Goal: Task Accomplishment & Management: Use online tool/utility

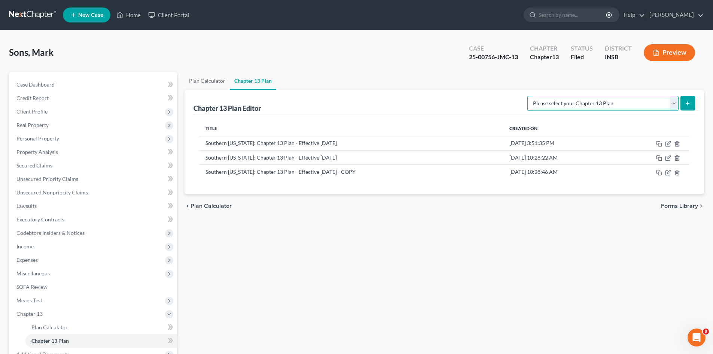
click at [675, 101] on select "Please select your Chapter 13 Plan National Form Plan - Official Form 113 South…" at bounding box center [602, 103] width 151 height 15
click at [659, 174] on icon "button" at bounding box center [659, 173] width 6 height 6
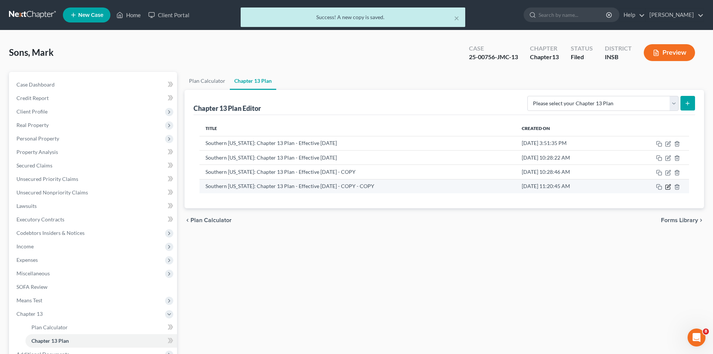
click at [667, 188] on icon "button" at bounding box center [668, 185] width 3 height 3
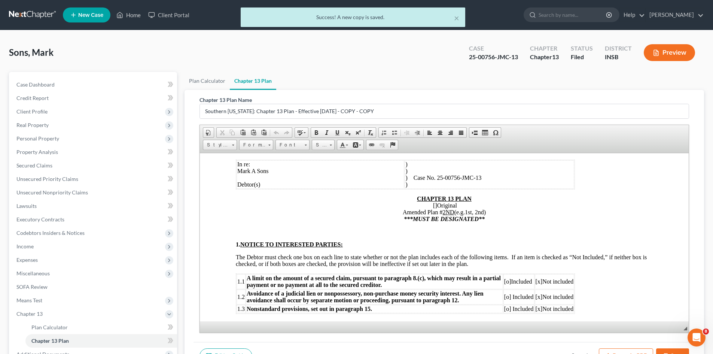
scroll to position [75, 0]
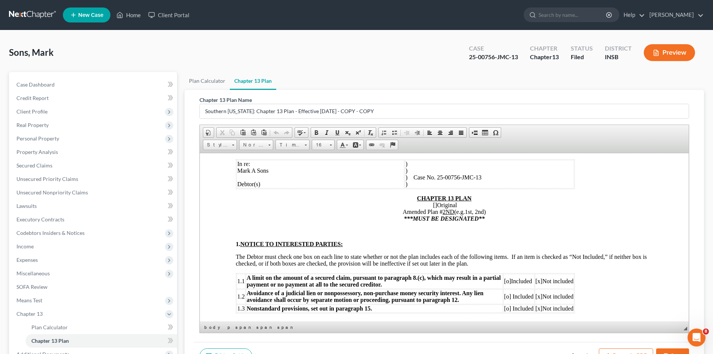
click at [450, 211] on u "2ND" at bounding box center [449, 211] width 12 height 6
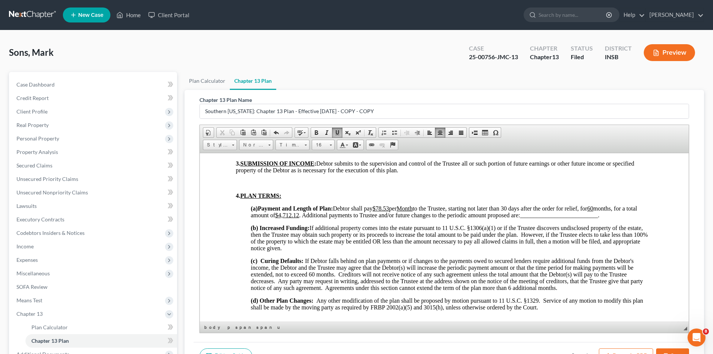
scroll to position [449, 0]
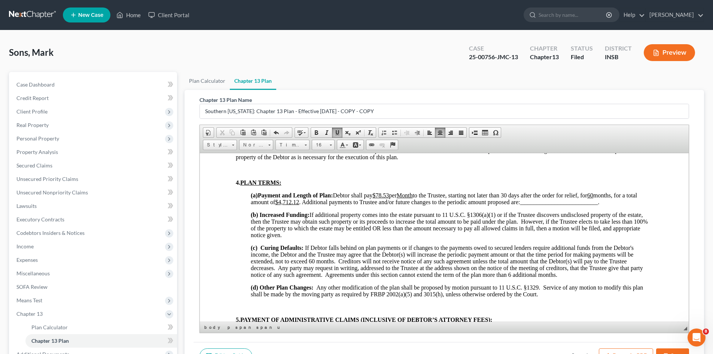
click at [338, 195] on span "Debtor shall pay $78.53 per Month to the Trustee, starting not later than 30 da…" at bounding box center [444, 198] width 386 height 13
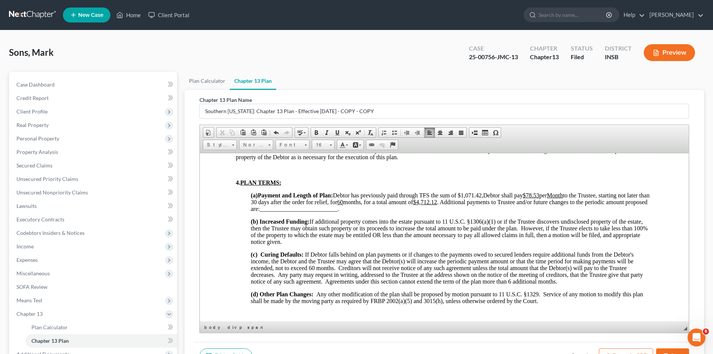
click at [539, 194] on u "$78.53" at bounding box center [531, 195] width 16 height 6
click at [578, 197] on span "Debtor has previously paid through TFS the sum of $1,071.42, Debtor shall pay $…" at bounding box center [452, 202] width 402 height 20
drag, startPoint x: 337, startPoint y: 131, endPoint x: 342, endPoint y: 134, distance: 5.5
click at [337, 131] on span at bounding box center [337, 133] width 6 height 6
drag, startPoint x: 408, startPoint y: 201, endPoint x: 368, endPoint y: 201, distance: 39.7
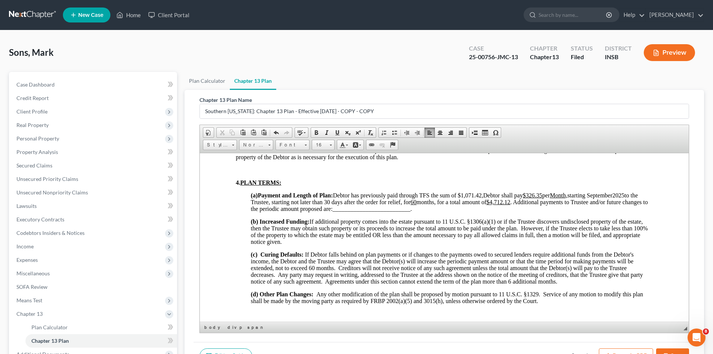
click at [368, 201] on span "Debtor has previously paid through TFS the sum of $1,071.42, Debtor shall pay $…" at bounding box center [449, 202] width 397 height 20
click at [410, 203] on span "Debtor has previously paid through TFS the sum of $1,071.42, Debtor shall pay $…" at bounding box center [449, 202] width 397 height 20
click at [377, 203] on u "$4,712.12" at bounding box center [365, 201] width 24 height 6
click at [337, 133] on span at bounding box center [337, 133] width 6 height 6
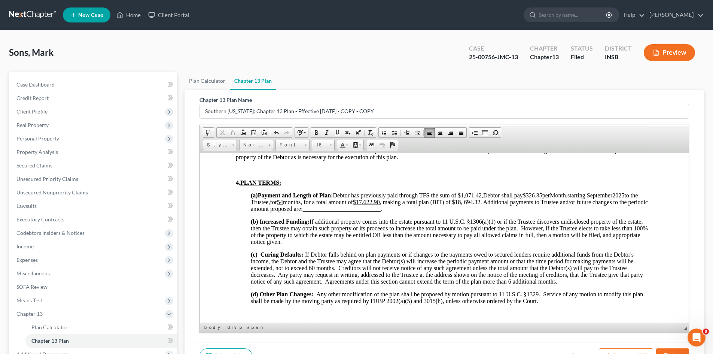
drag, startPoint x: 498, startPoint y: 203, endPoint x: 635, endPoint y: 206, distance: 137.8
click at [635, 206] on p "(a) Payment and Length of Plan: Debtor has previously paid through TFS the sum …" at bounding box center [452, 202] width 402 height 20
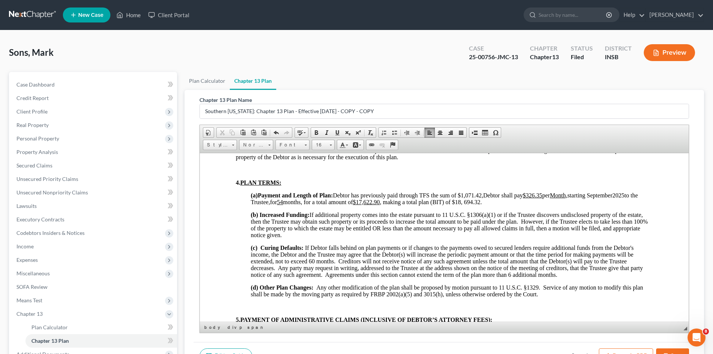
drag, startPoint x: 464, startPoint y: 195, endPoint x: 487, endPoint y: 195, distance: 23.2
click at [487, 195] on span "Debtor has previously paid through TFS the sum of $1,071.42, Debtor shall pay $…" at bounding box center [444, 198] width 387 height 13
click at [336, 134] on span at bounding box center [337, 133] width 6 height 6
click at [502, 205] on p "(a) Payment and Length of Plan: Debtor has previously paid through TFS the sum …" at bounding box center [452, 198] width 402 height 13
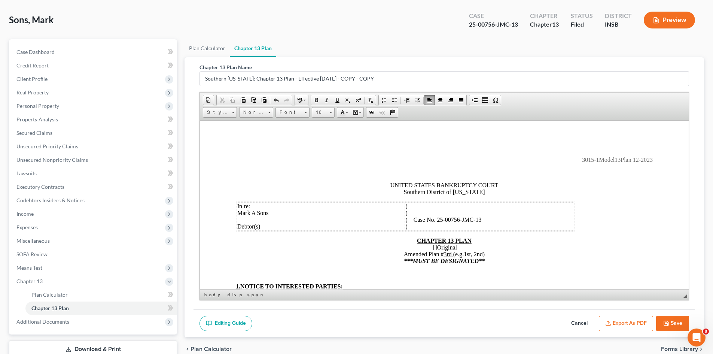
scroll to position [85, 0]
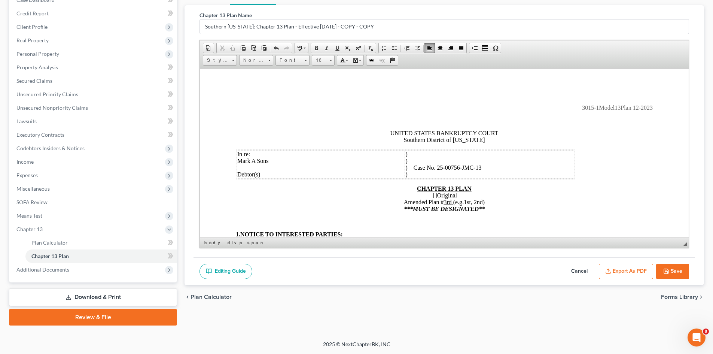
click at [676, 269] on button "Save" at bounding box center [672, 272] width 33 height 16
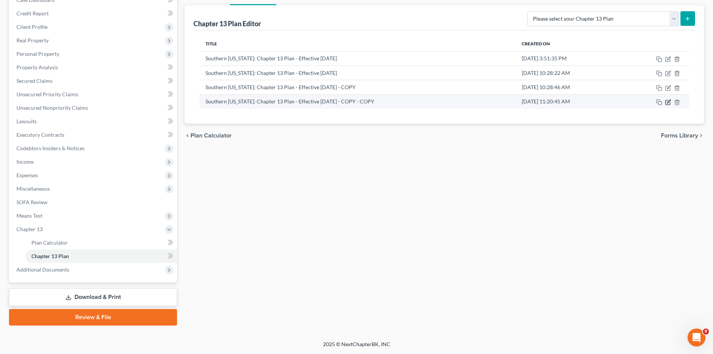
click at [669, 103] on icon "button" at bounding box center [668, 102] width 6 height 6
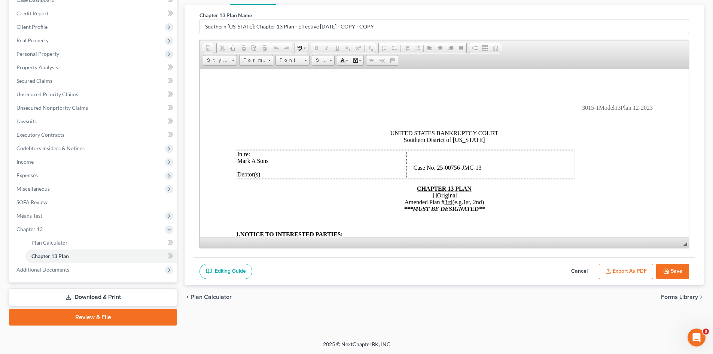
scroll to position [0, 0]
click at [585, 272] on button "Cancel" at bounding box center [579, 272] width 33 height 16
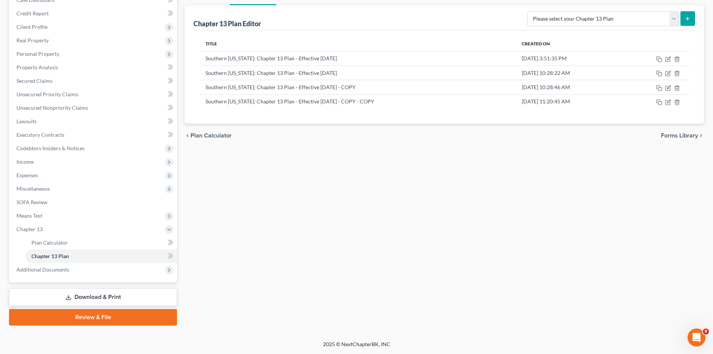
drag, startPoint x: 158, startPoint y: 314, endPoint x: 179, endPoint y: 308, distance: 21.8
click at [158, 314] on link "Review & File" at bounding box center [93, 317] width 168 height 16
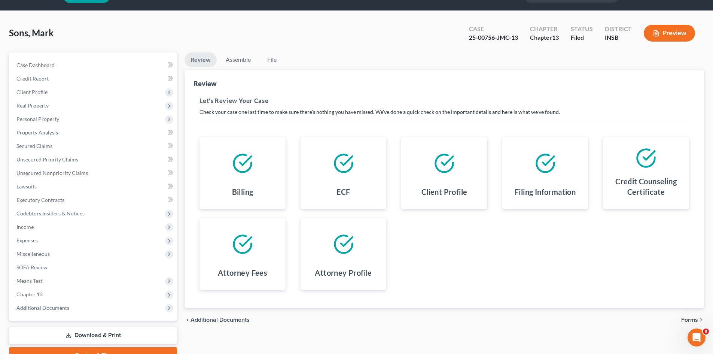
scroll to position [58, 0]
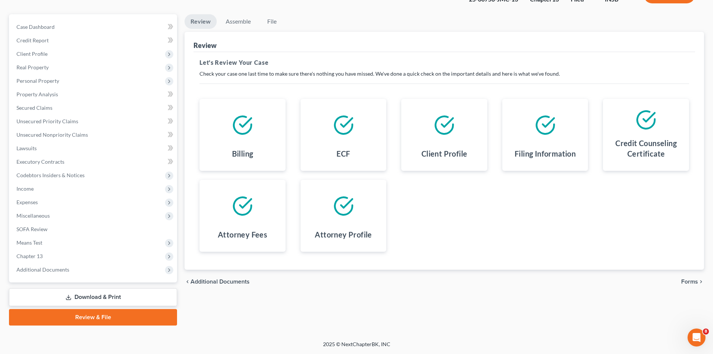
click at [696, 284] on span "Forms" at bounding box center [689, 282] width 17 height 6
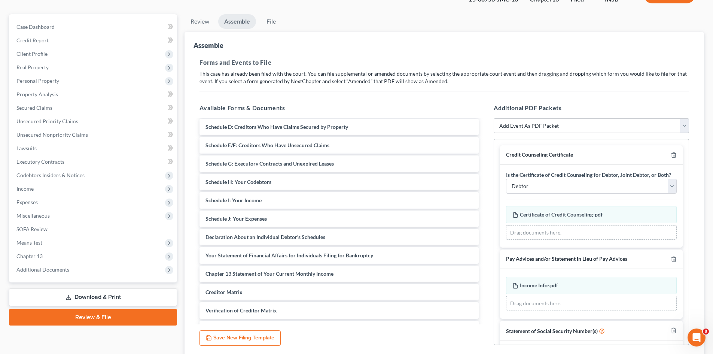
scroll to position [0, 0]
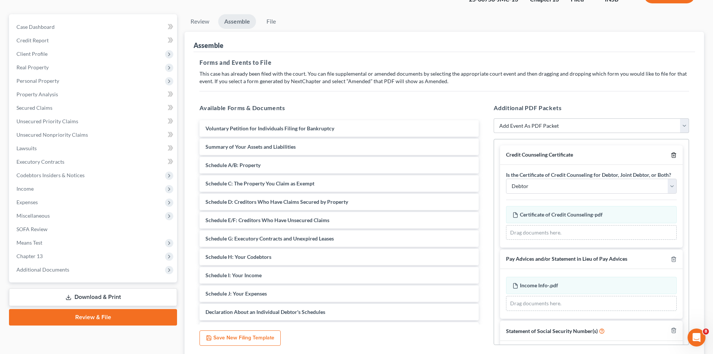
click at [672, 158] on icon "button" at bounding box center [673, 155] width 3 height 5
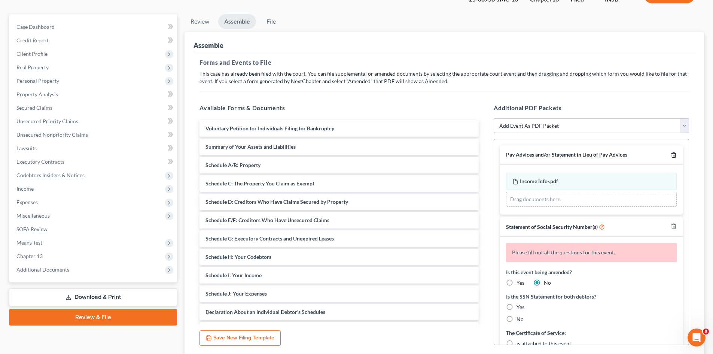
click at [672, 158] on icon "button" at bounding box center [673, 155] width 3 height 5
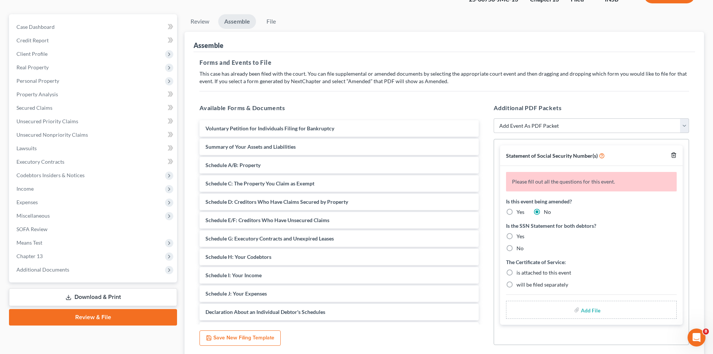
click at [674, 156] on icon "button" at bounding box center [674, 155] width 6 height 6
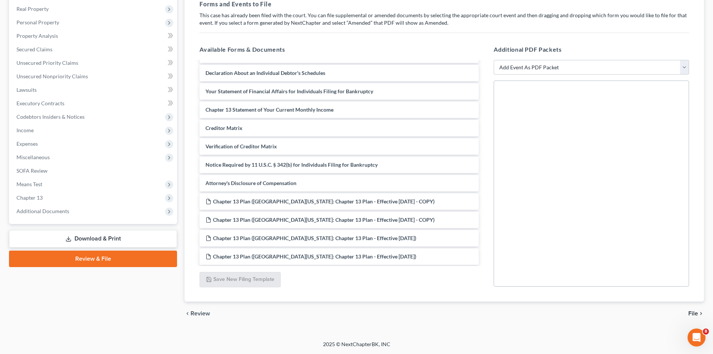
scroll to position [218, 0]
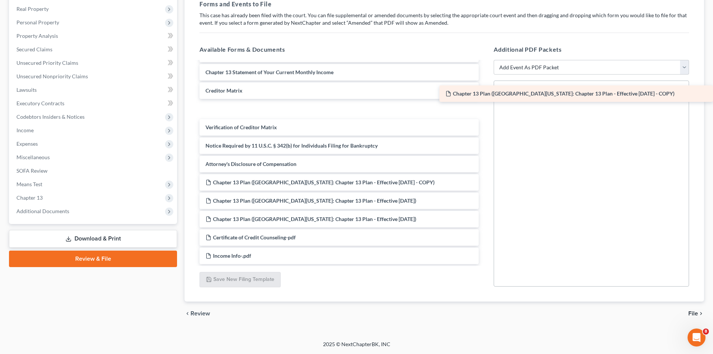
drag, startPoint x: 365, startPoint y: 167, endPoint x: 634, endPoint y: 97, distance: 277.8
click at [485, 97] on div "Chapter 13 Plan ([GEOGRAPHIC_DATA][US_STATE]: Chapter 13 Plan - Effective [DATE…" at bounding box center [339, 54] width 291 height 420
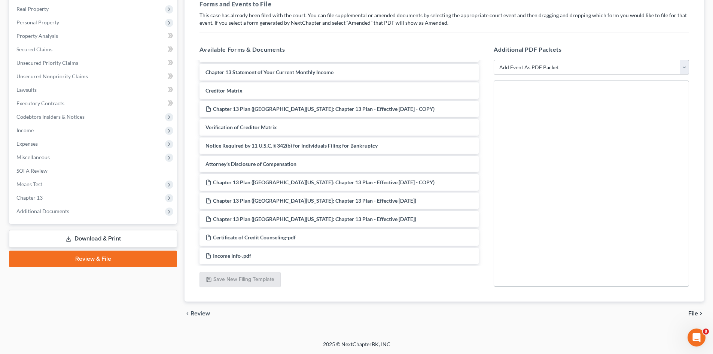
click at [528, 68] on select "Add Event As PDF Packet Amended/Corrected Petition Chapter 13 Calculation of Di…" at bounding box center [591, 67] width 195 height 15
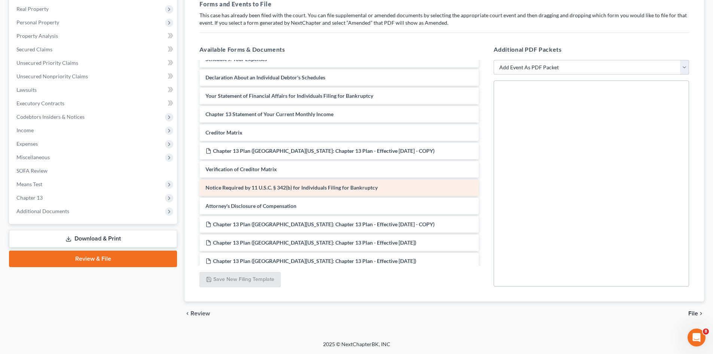
scroll to position [143, 0]
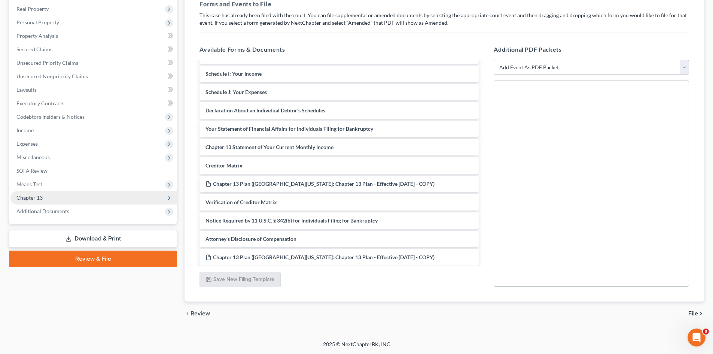
click at [145, 198] on span "Chapter 13" at bounding box center [93, 197] width 167 height 13
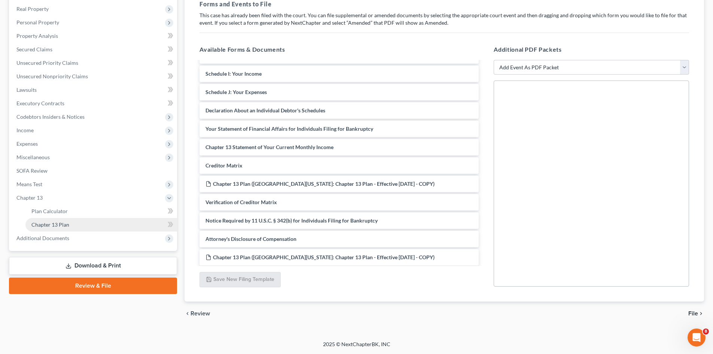
click at [141, 220] on link "Chapter 13 Plan" at bounding box center [101, 224] width 152 height 13
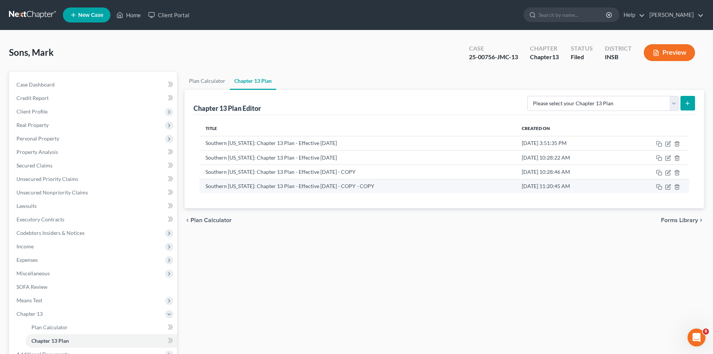
click at [602, 185] on td "[DATE] 11:20:45 AM" at bounding box center [568, 186] width 105 height 14
click at [668, 188] on icon "button" at bounding box center [668, 187] width 6 height 6
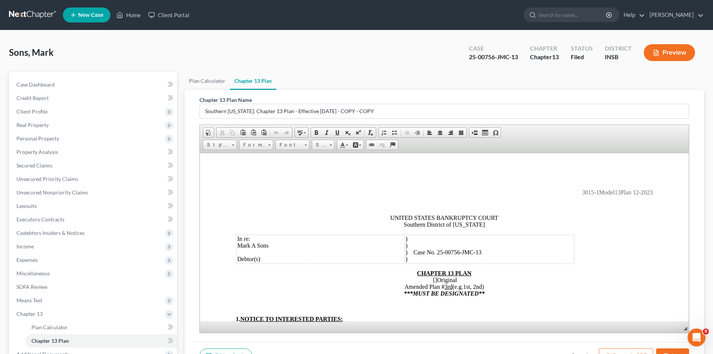
click at [658, 56] on icon "button" at bounding box center [656, 53] width 4 height 6
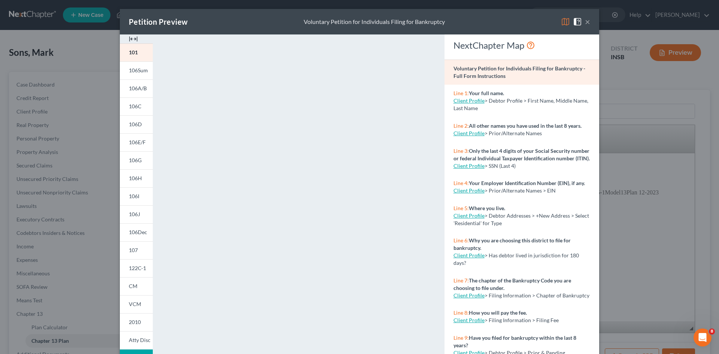
click at [585, 23] on button "×" at bounding box center [587, 21] width 5 height 9
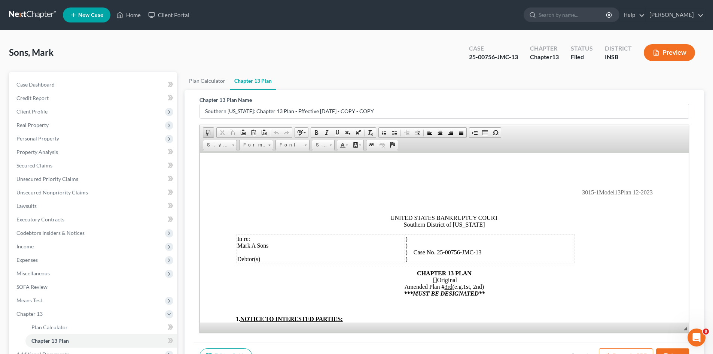
click at [211, 134] on span at bounding box center [209, 133] width 6 height 6
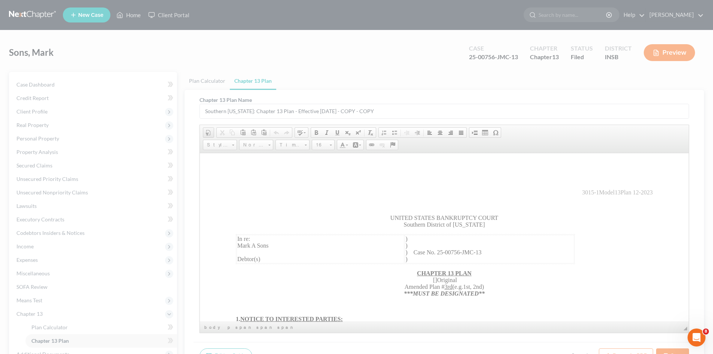
select select "other"
type input "<!DOCTYPE html PUBLIC "-//W3C//DTD HTML 4.0 Transitional//EN" "[URL][DOMAIN_NAM…"
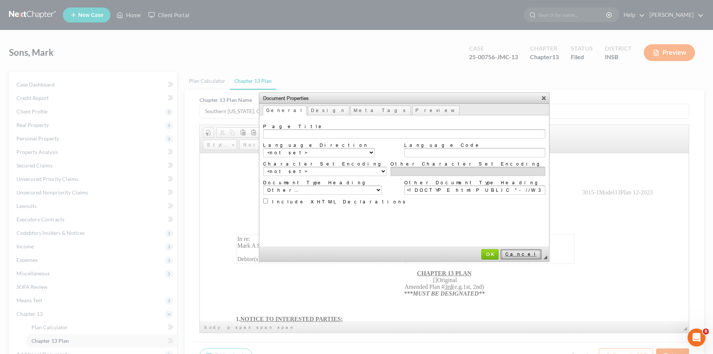
click at [501, 253] on span "Cancel" at bounding box center [521, 254] width 40 height 6
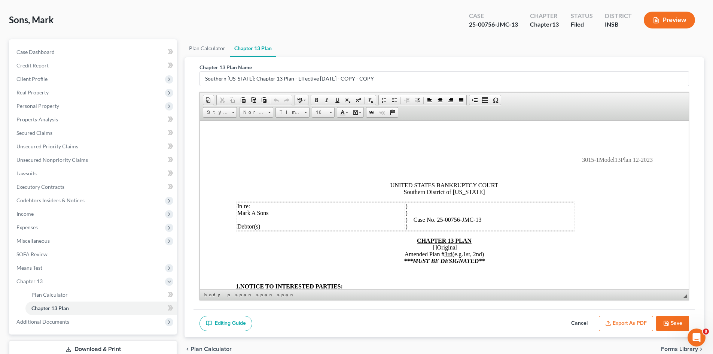
scroll to position [75, 0]
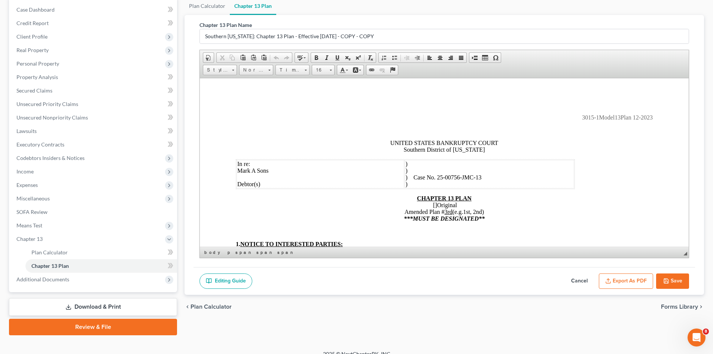
click at [643, 276] on button "Export as PDF" at bounding box center [626, 281] width 54 height 16
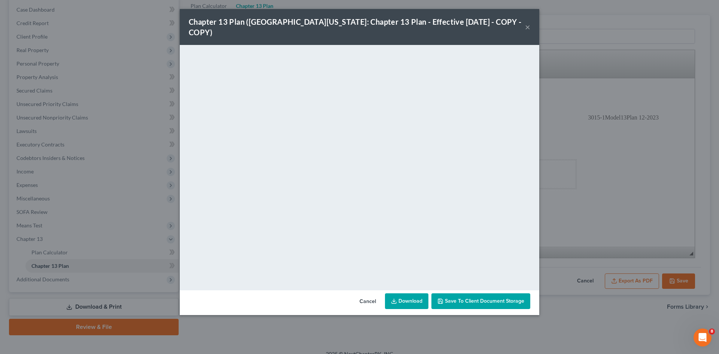
click at [422, 293] on link "Download" at bounding box center [406, 301] width 43 height 16
click at [527, 23] on button "×" at bounding box center [527, 26] width 5 height 9
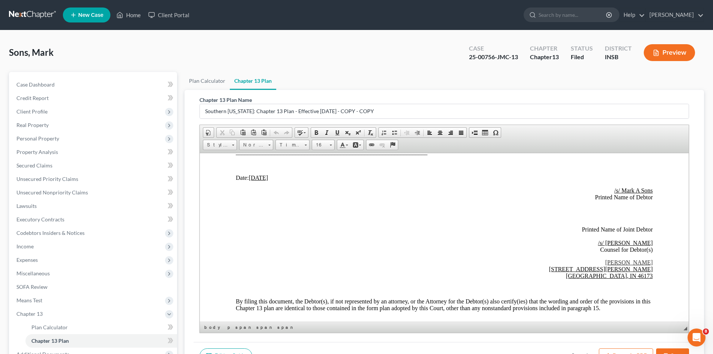
scroll to position [1816, 0]
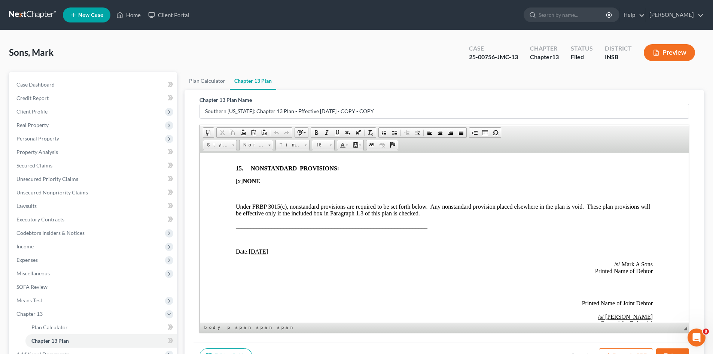
click at [255, 252] on u "[DATE]" at bounding box center [258, 251] width 19 height 6
click at [264, 250] on u "[DATE]" at bounding box center [262, 251] width 27 height 6
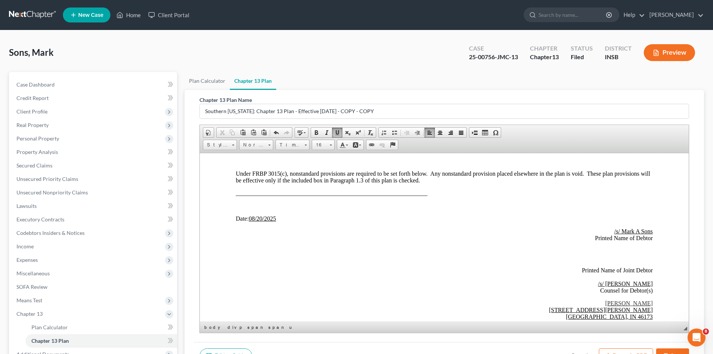
scroll to position [1891, 0]
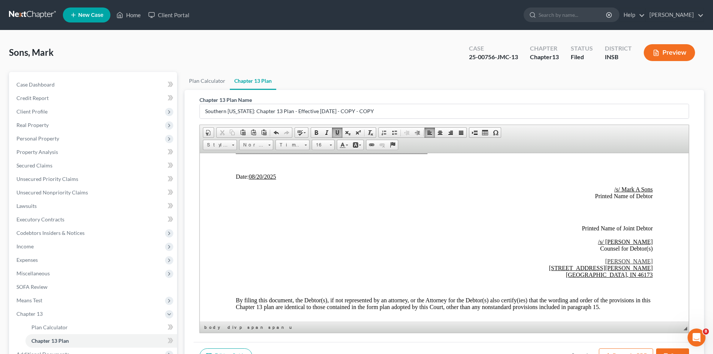
click at [665, 351] on button "Save" at bounding box center [672, 356] width 33 height 16
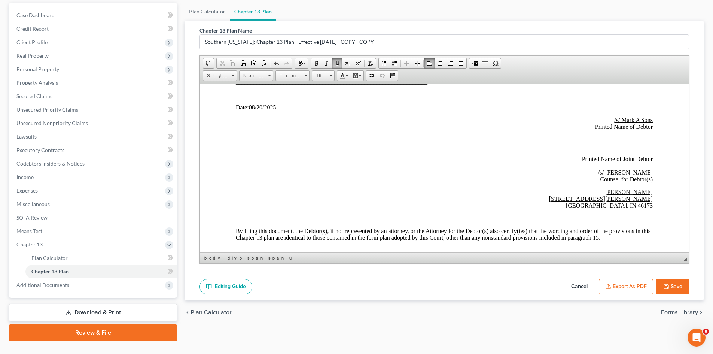
scroll to position [85, 0]
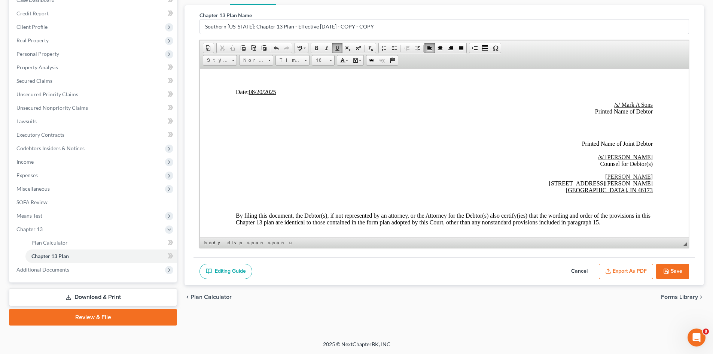
click at [676, 270] on button "Save" at bounding box center [672, 272] width 33 height 16
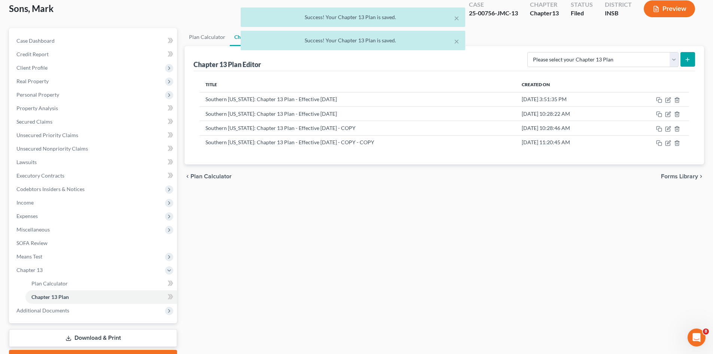
scroll to position [0, 0]
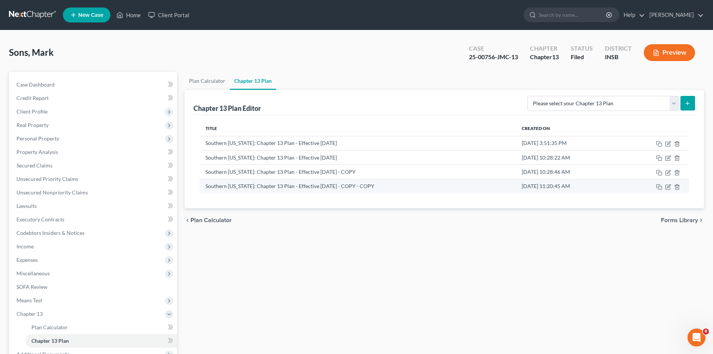
click at [393, 186] on td "Southern [US_STATE]: Chapter 13 Plan - Effective [DATE] - COPY - COPY" at bounding box center [358, 186] width 316 height 14
click at [667, 186] on icon "button" at bounding box center [668, 187] width 6 height 6
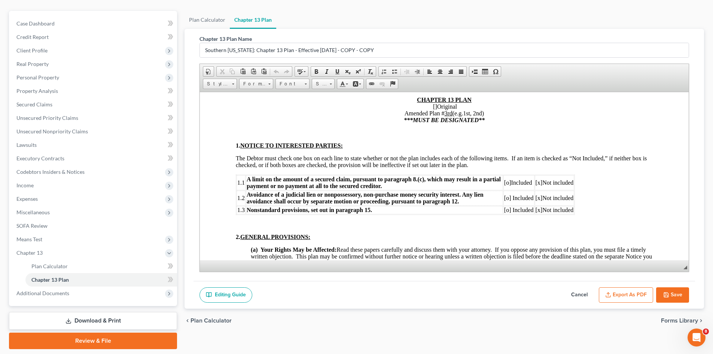
scroll to position [85, 0]
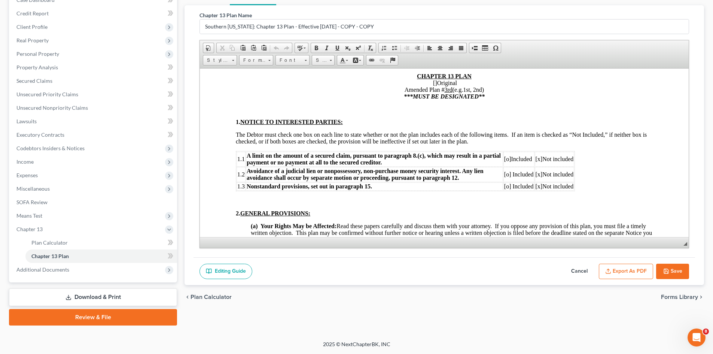
click at [604, 274] on button "Export as PDF" at bounding box center [626, 272] width 54 height 16
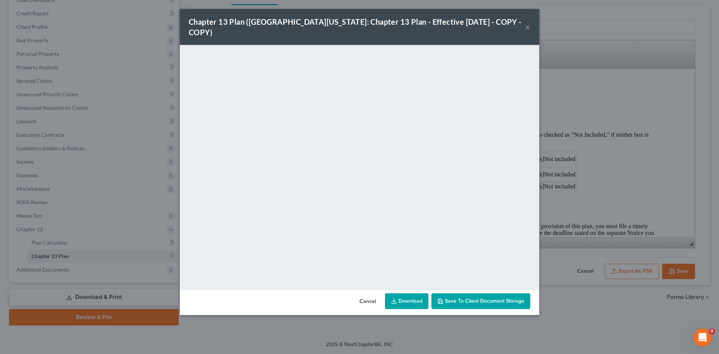
click at [405, 293] on link "Download" at bounding box center [406, 301] width 43 height 16
click at [528, 22] on button "×" at bounding box center [527, 26] width 5 height 9
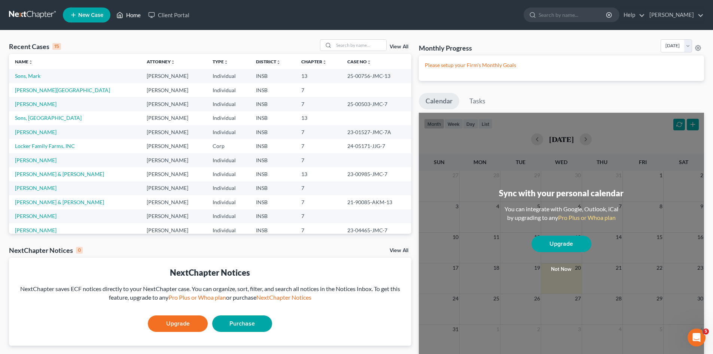
click at [134, 16] on link "Home" at bounding box center [129, 14] width 32 height 13
click at [578, 16] on input "search" at bounding box center [573, 15] width 69 height 14
type input "questionaire"
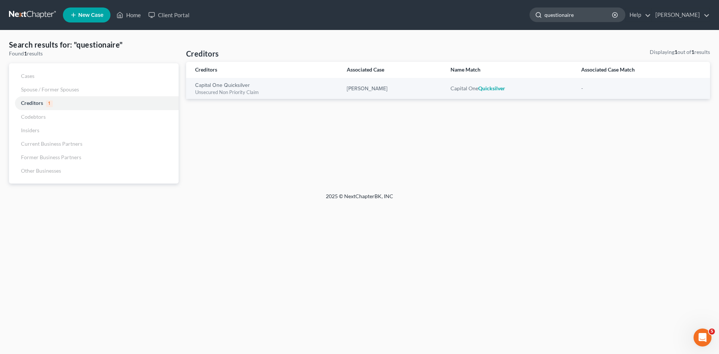
drag, startPoint x: 589, startPoint y: 15, endPoint x: 550, endPoint y: 15, distance: 39.3
click at [550, 15] on div "questionaire" at bounding box center [577, 14] width 96 height 15
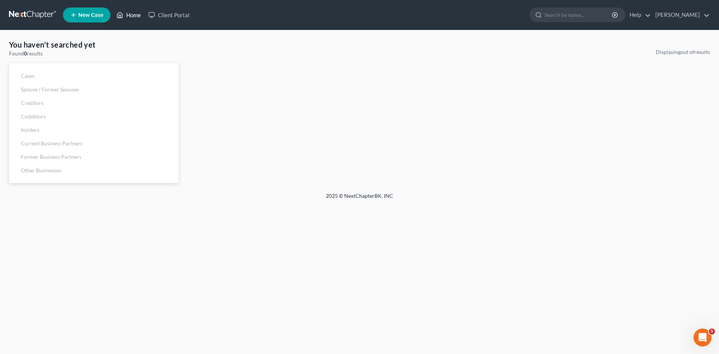
click at [130, 19] on link "Home" at bounding box center [129, 14] width 32 height 13
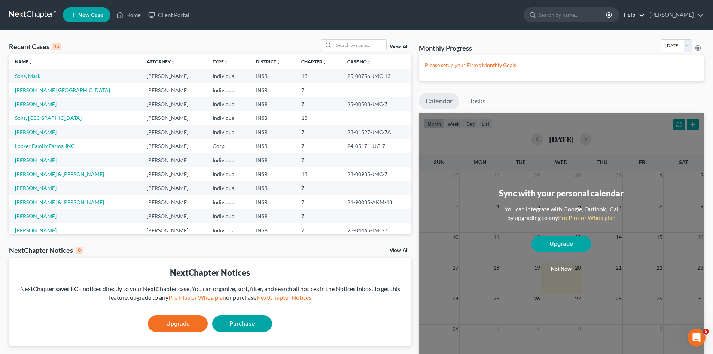
click at [645, 17] on link "Help" at bounding box center [632, 14] width 25 height 13
click at [635, 30] on link "Help Center" at bounding box center [615, 31] width 60 height 13
